Goal: Task Accomplishment & Management: Complete application form

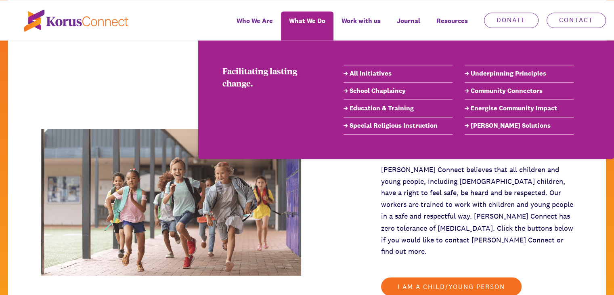
scroll to position [1373, 0]
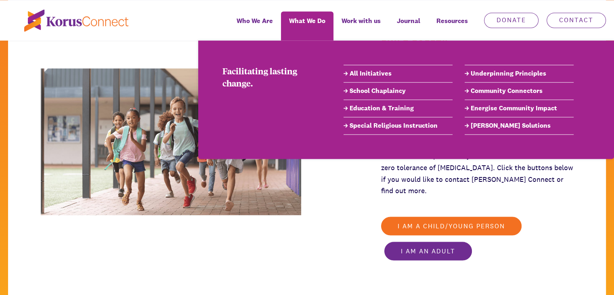
click at [388, 93] on link "School Chaplaincy" at bounding box center [398, 91] width 109 height 10
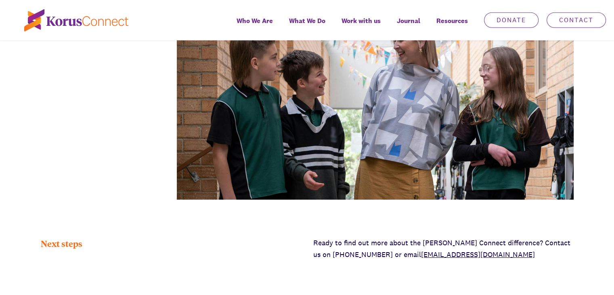
scroll to position [2342, 0]
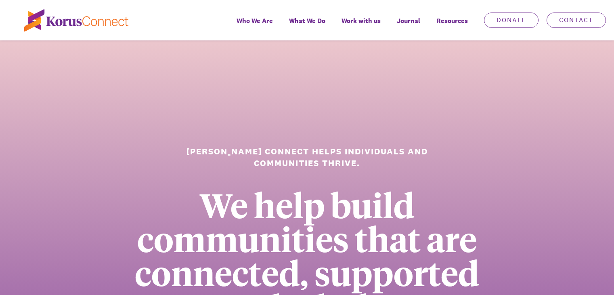
scroll to position [1373, 0]
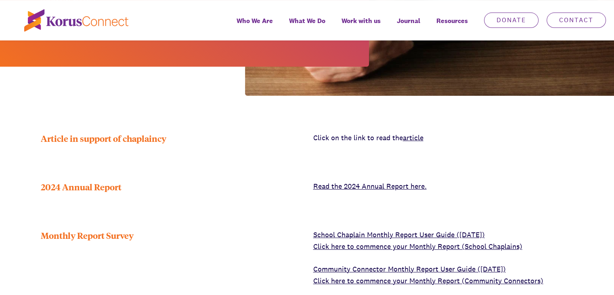
scroll to position [323, 0]
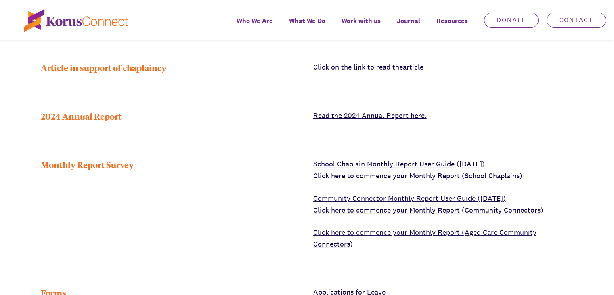
click at [434, 171] on link "Click here to commence your Monthly Report (School Chaplains)" at bounding box center [417, 175] width 209 height 9
click at [455, 171] on link "Click here to commence your Monthly Report (School Chaplains)" at bounding box center [417, 175] width 209 height 9
